Goal: Check status: Check status

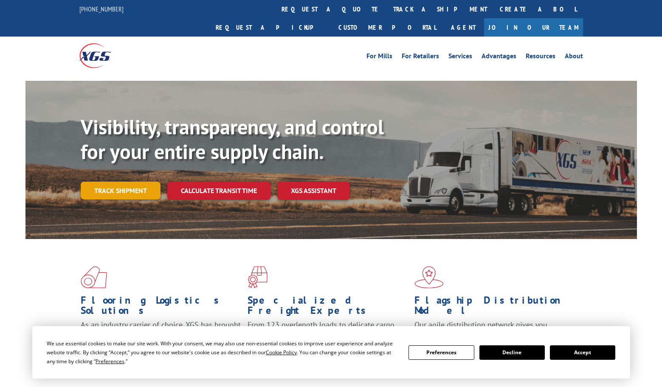
click at [117, 181] on link "Track shipment" at bounding box center [121, 190] width 80 height 18
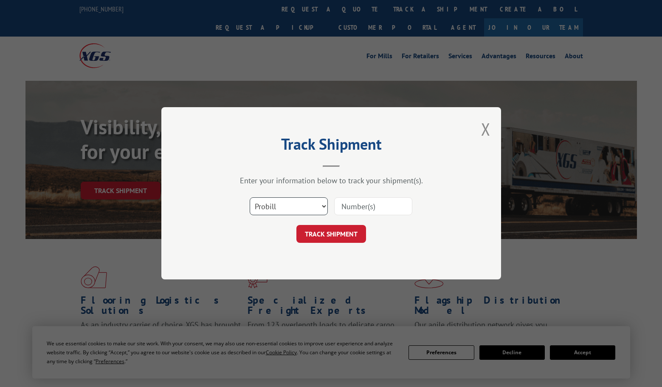
click at [288, 207] on select "Select category... Probill BOL PO" at bounding box center [289, 207] width 78 height 18
select select "po"
click at [250, 198] on select "Select category... Probill BOL PO" at bounding box center [289, 207] width 78 height 18
click at [363, 206] on input at bounding box center [373, 207] width 78 height 18
paste input "294571600"
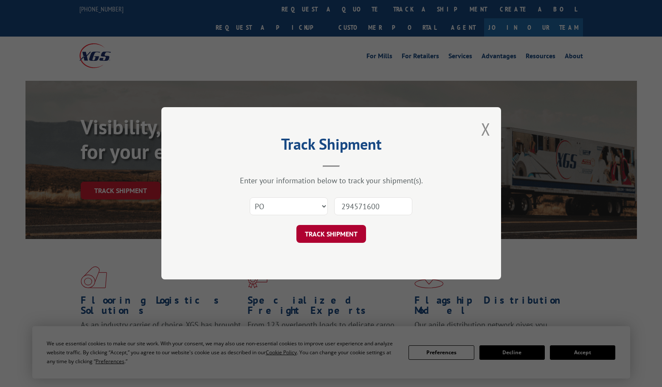
type input "294571600"
drag, startPoint x: 336, startPoint y: 235, endPoint x: 337, endPoint y: 239, distance: 4.3
click at [336, 236] on button "TRACK SHIPMENT" at bounding box center [332, 234] width 70 height 18
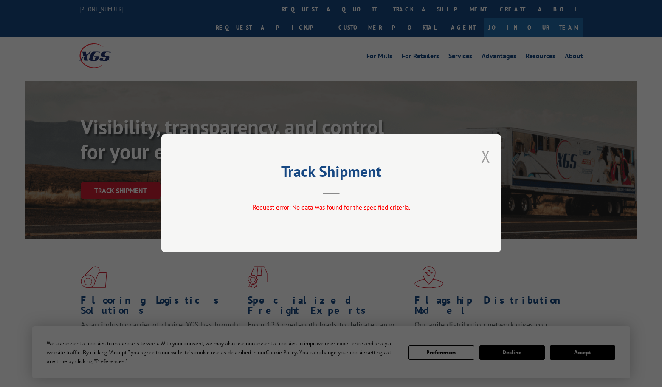
click at [485, 156] on button "Close modal" at bounding box center [485, 156] width 9 height 23
